Goal: Information Seeking & Learning: Learn about a topic

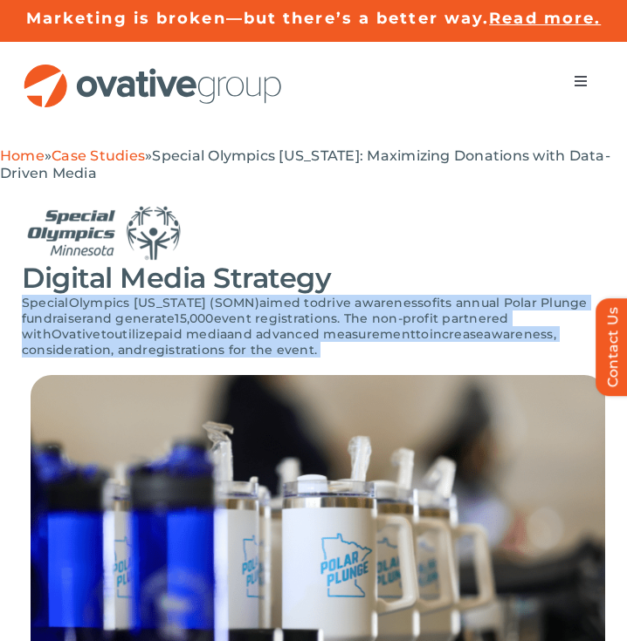
drag, startPoint x: 24, startPoint y: 303, endPoint x: 223, endPoint y: 346, distance: 204.5
click at [223, 346] on p "Special Olympics Minnesota (SOMN) aimed to drive awareness of its annual Polar …" at bounding box center [313, 326] width 583 height 63
copy span "Special Olympics Minnesota (SOMN) aimed to drive awareness of its annual Polar …"
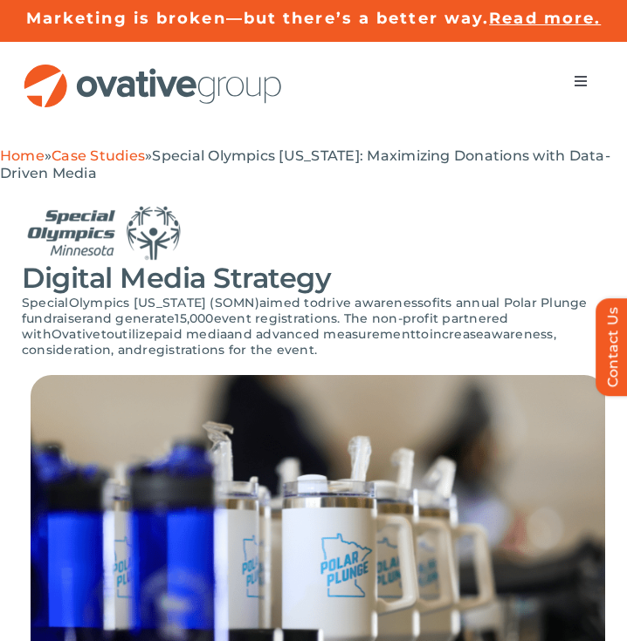
click at [24, 299] on span "Special" at bounding box center [45, 303] width 47 height 16
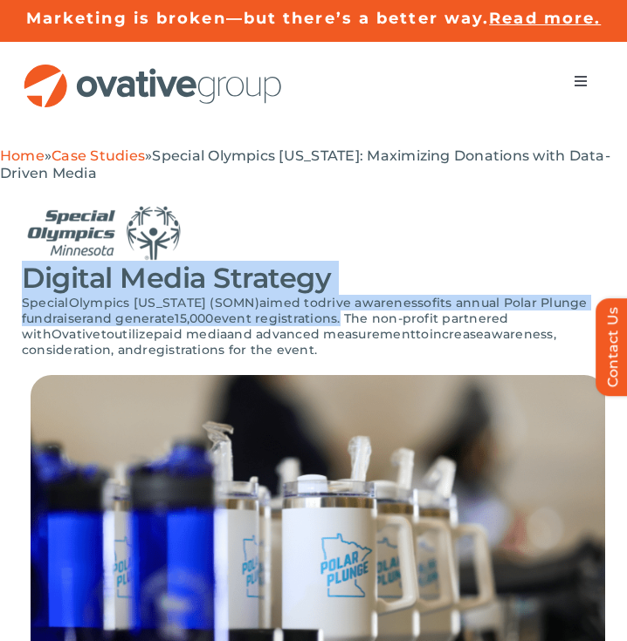
drag, startPoint x: 27, startPoint y: 285, endPoint x: 346, endPoint y: 313, distance: 320.6
click at [346, 313] on div "Digital Media Strategy Special Olympics Minnesota (SOMN) aimed to drive awarene…" at bounding box center [313, 289] width 583 height 171
copy div "Digital Media Strategy Special Olympics Minnesota (SOMN) aimed to drive awarene…"
